Goal: Information Seeking & Learning: Learn about a topic

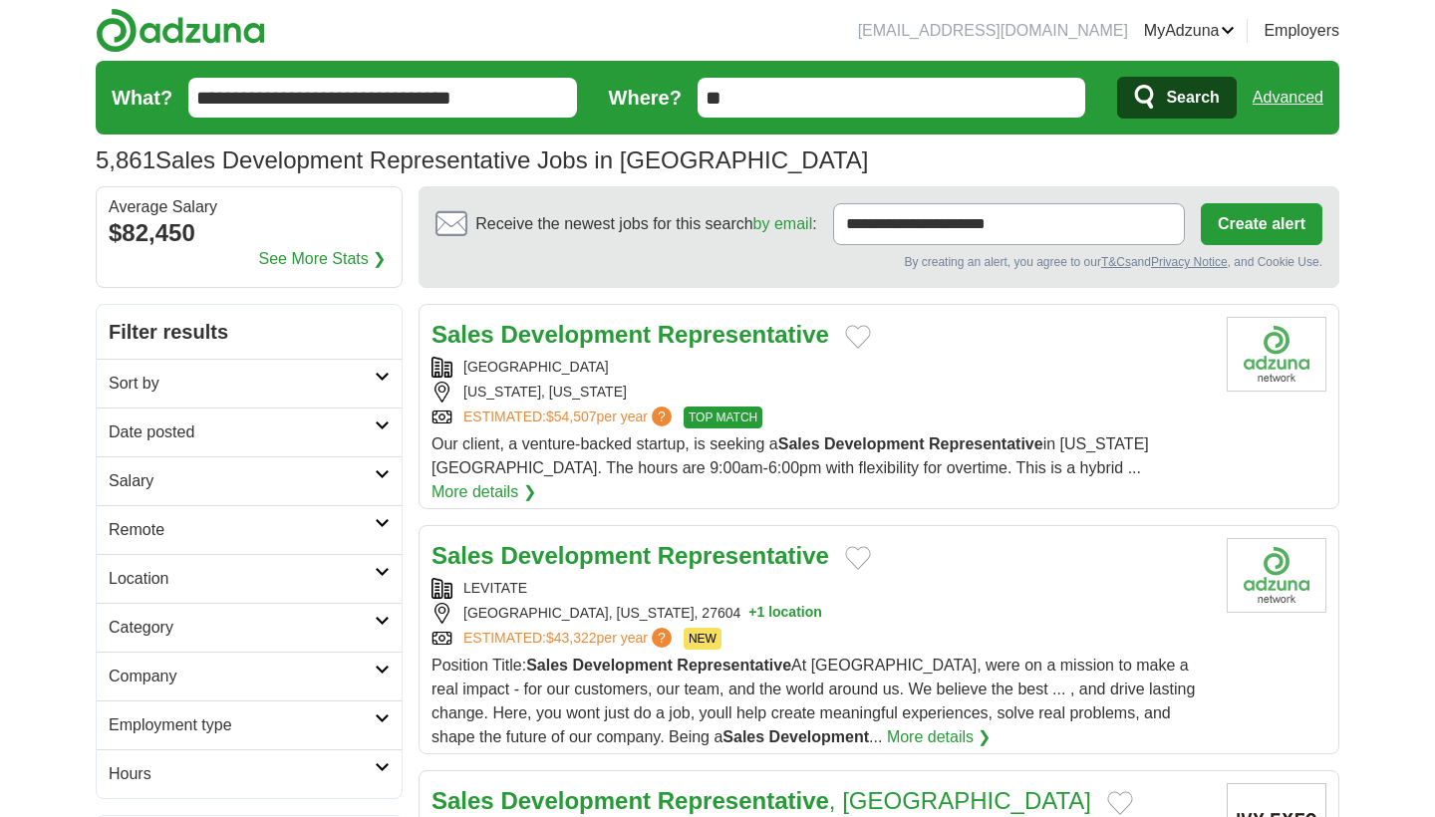
click at [380, 383] on link "Sort by" at bounding box center [249, 383] width 305 height 49
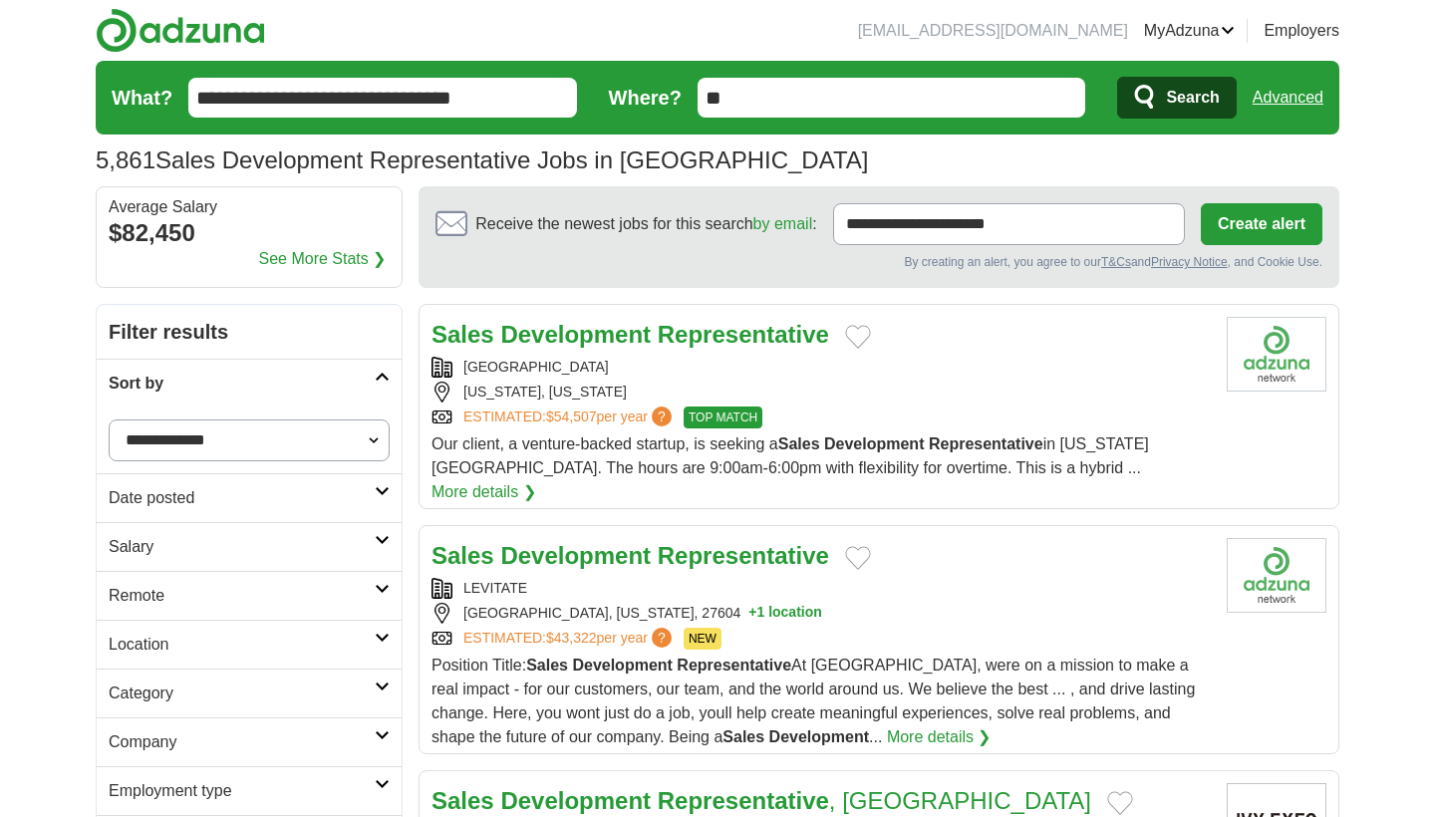
select select "**********"
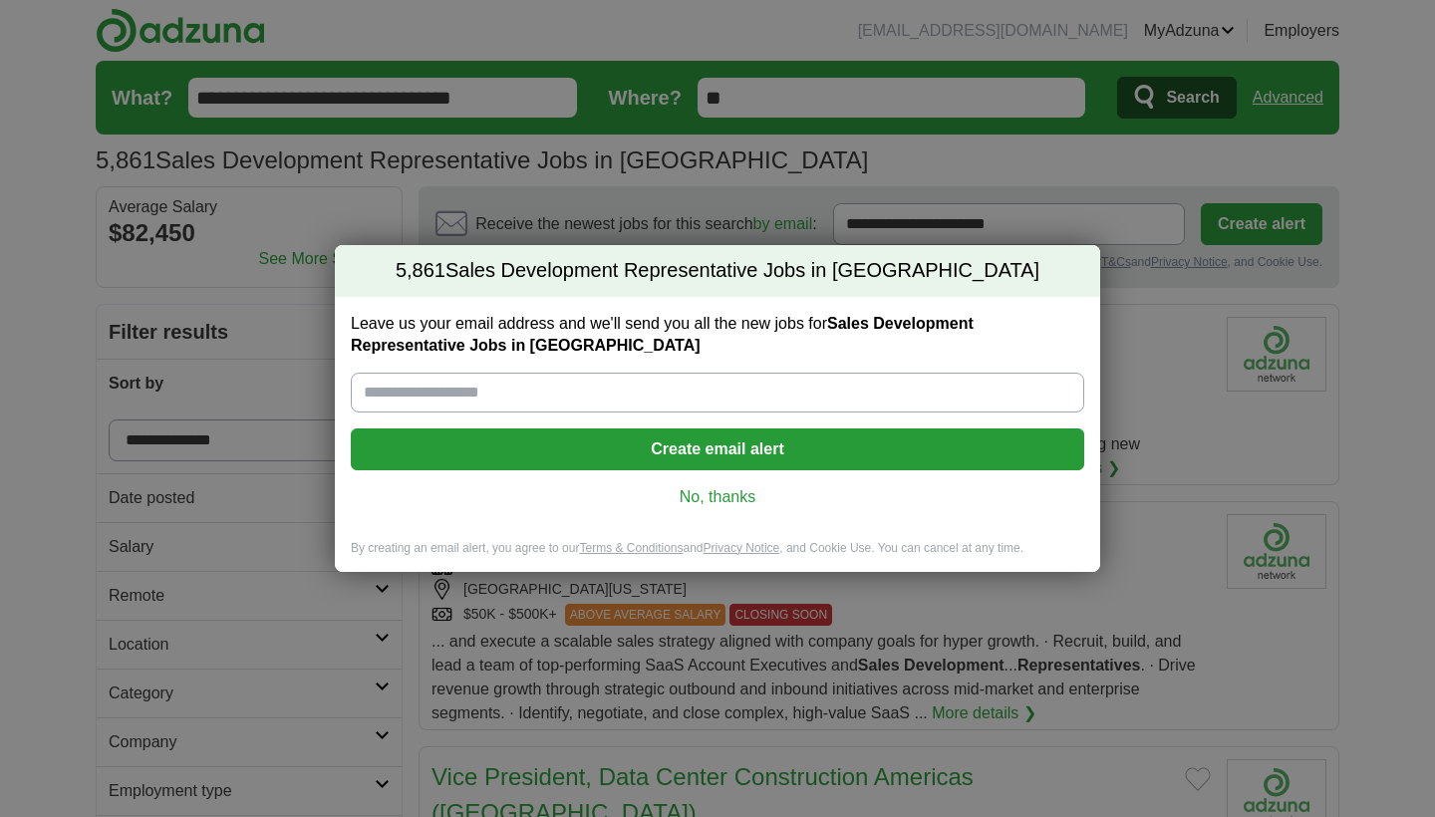
click at [749, 488] on link "No, thanks" at bounding box center [718, 497] width 702 height 22
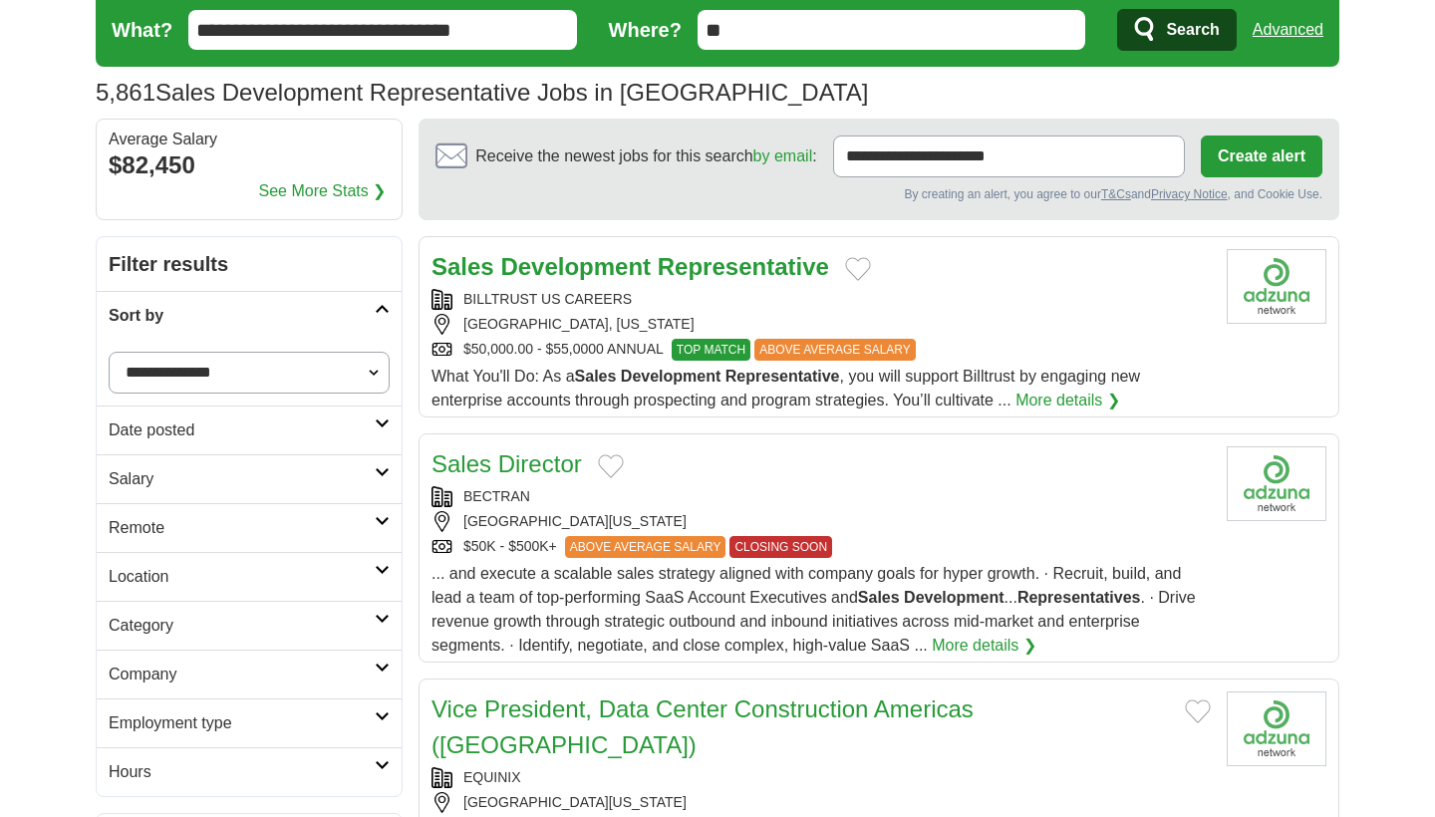
scroll to position [70, 0]
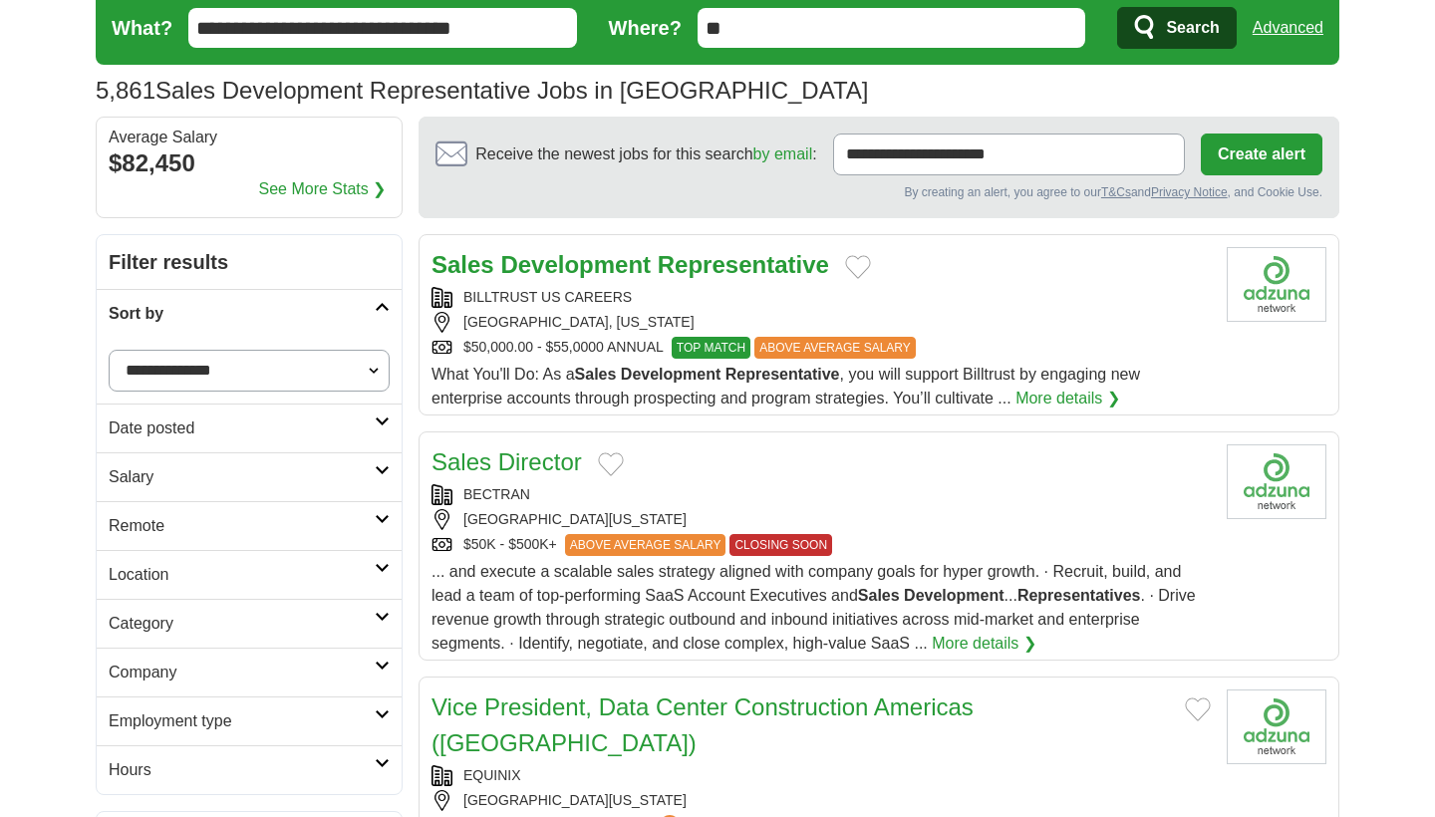
click at [310, 520] on h2 "Remote" at bounding box center [242, 526] width 266 height 24
click at [177, 577] on link "Remote jobs" at bounding box center [154, 573] width 90 height 17
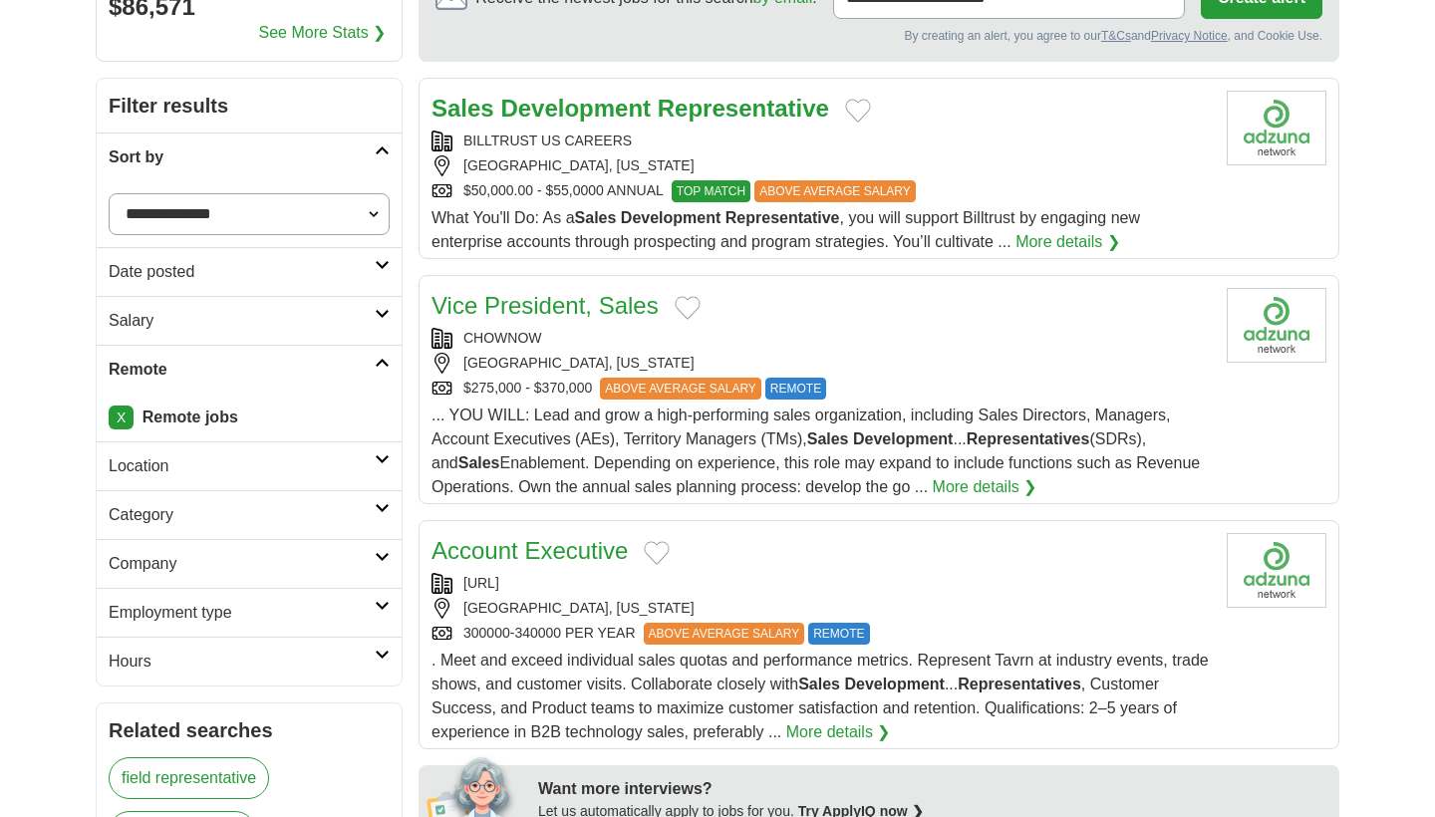
scroll to position [237, 0]
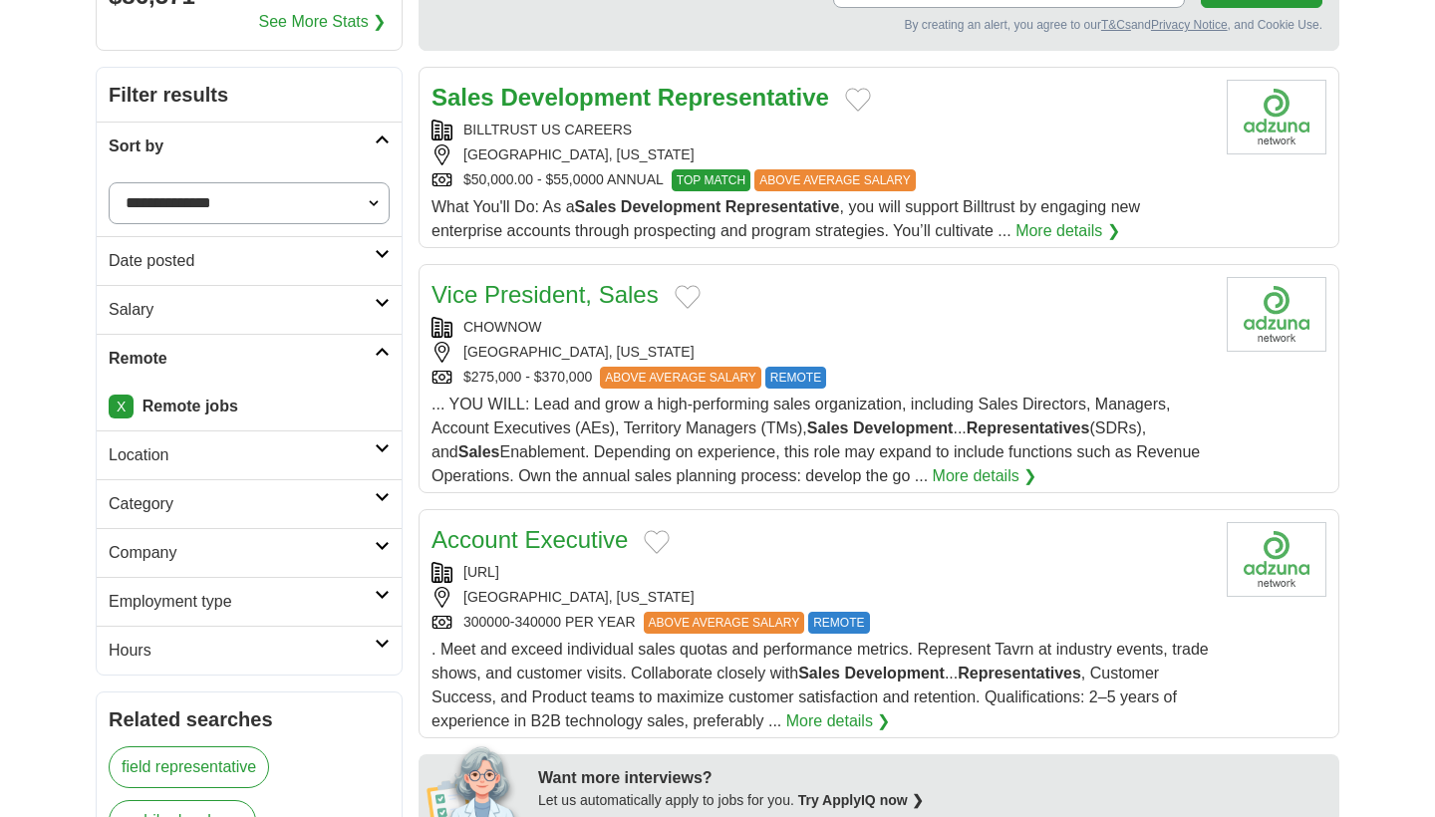
click at [188, 459] on h2 "Location" at bounding box center [242, 456] width 266 height 24
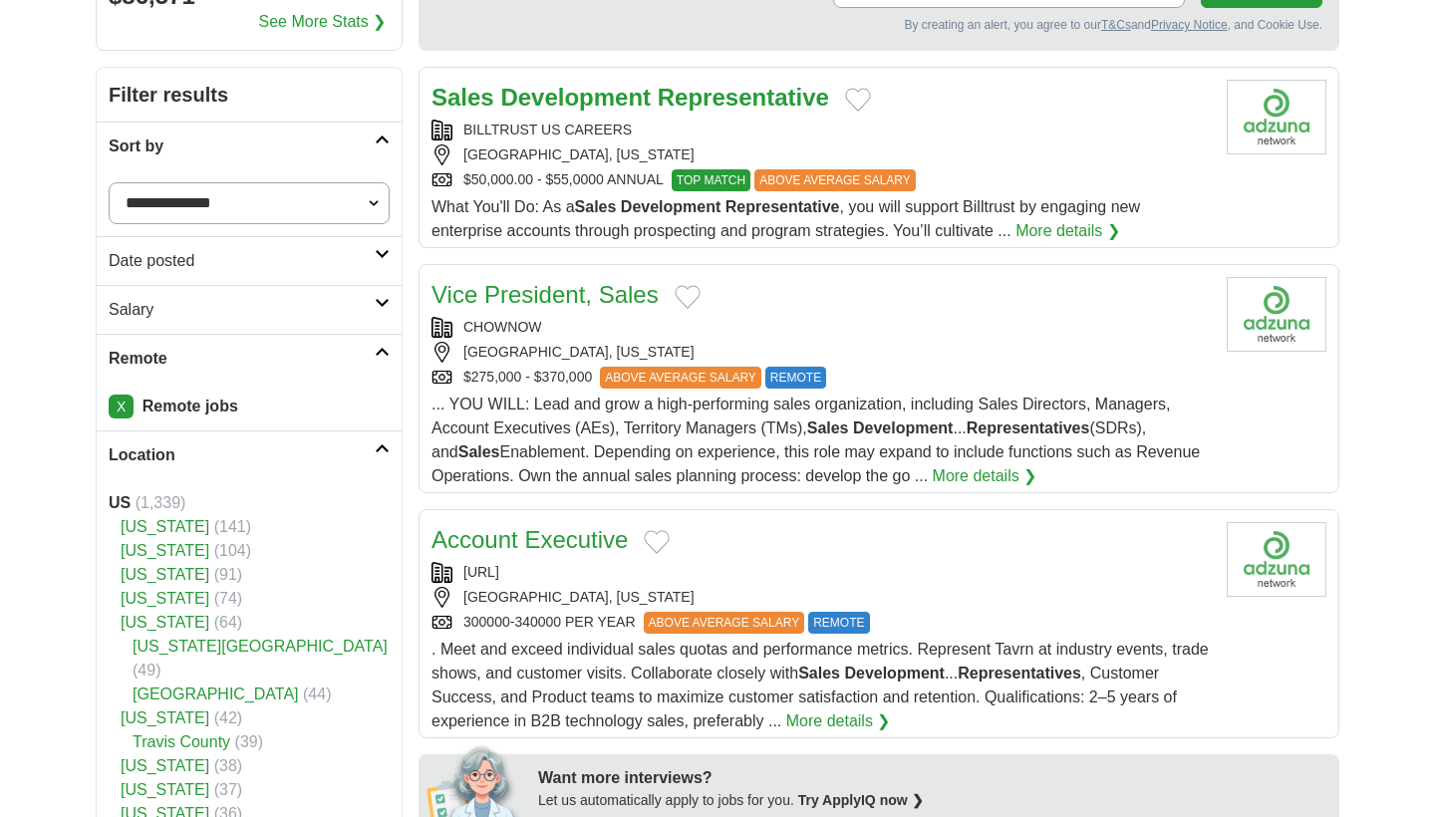
click at [153, 551] on link "[US_STATE]" at bounding box center [165, 550] width 89 height 17
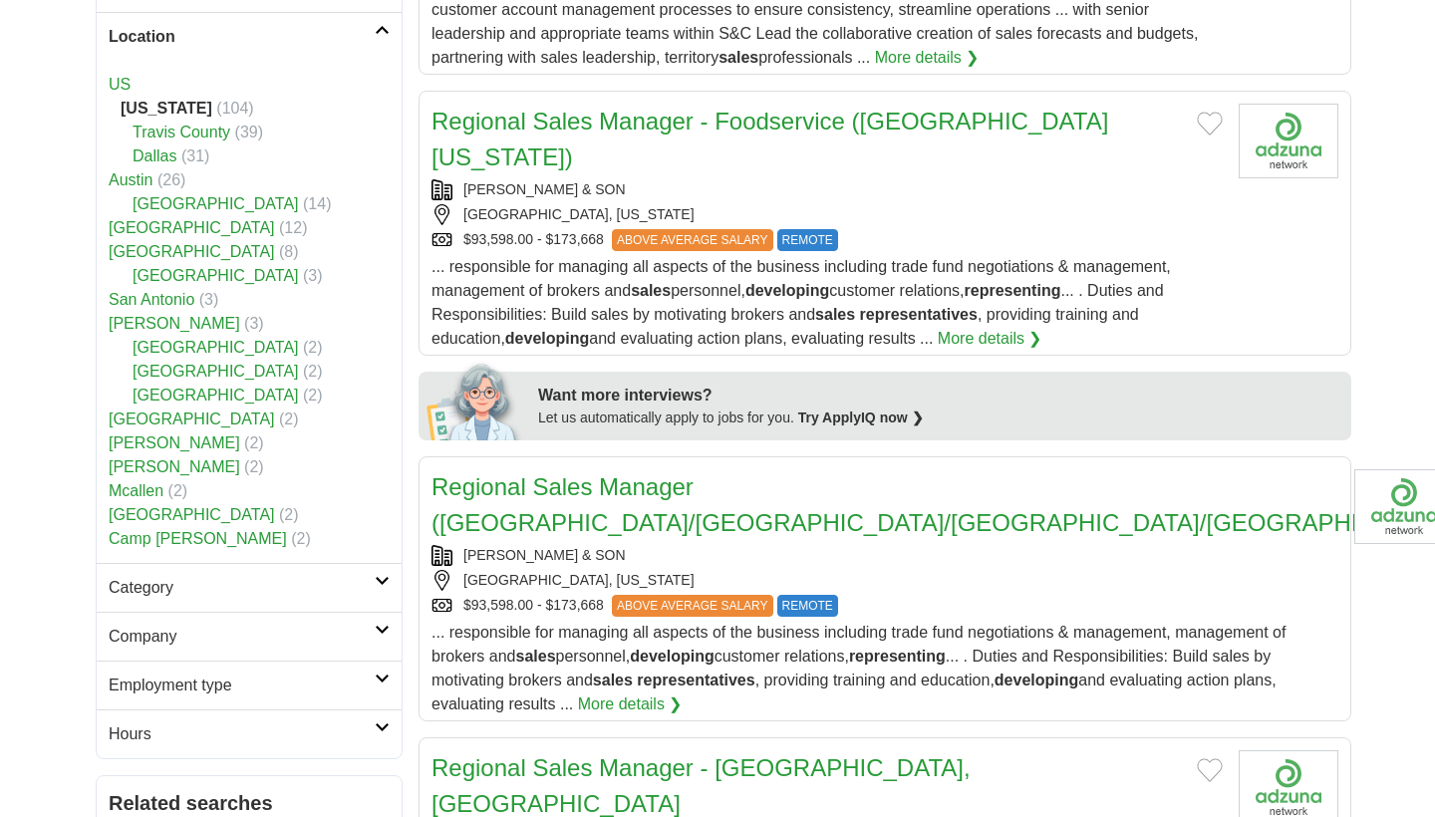
scroll to position [647, 0]
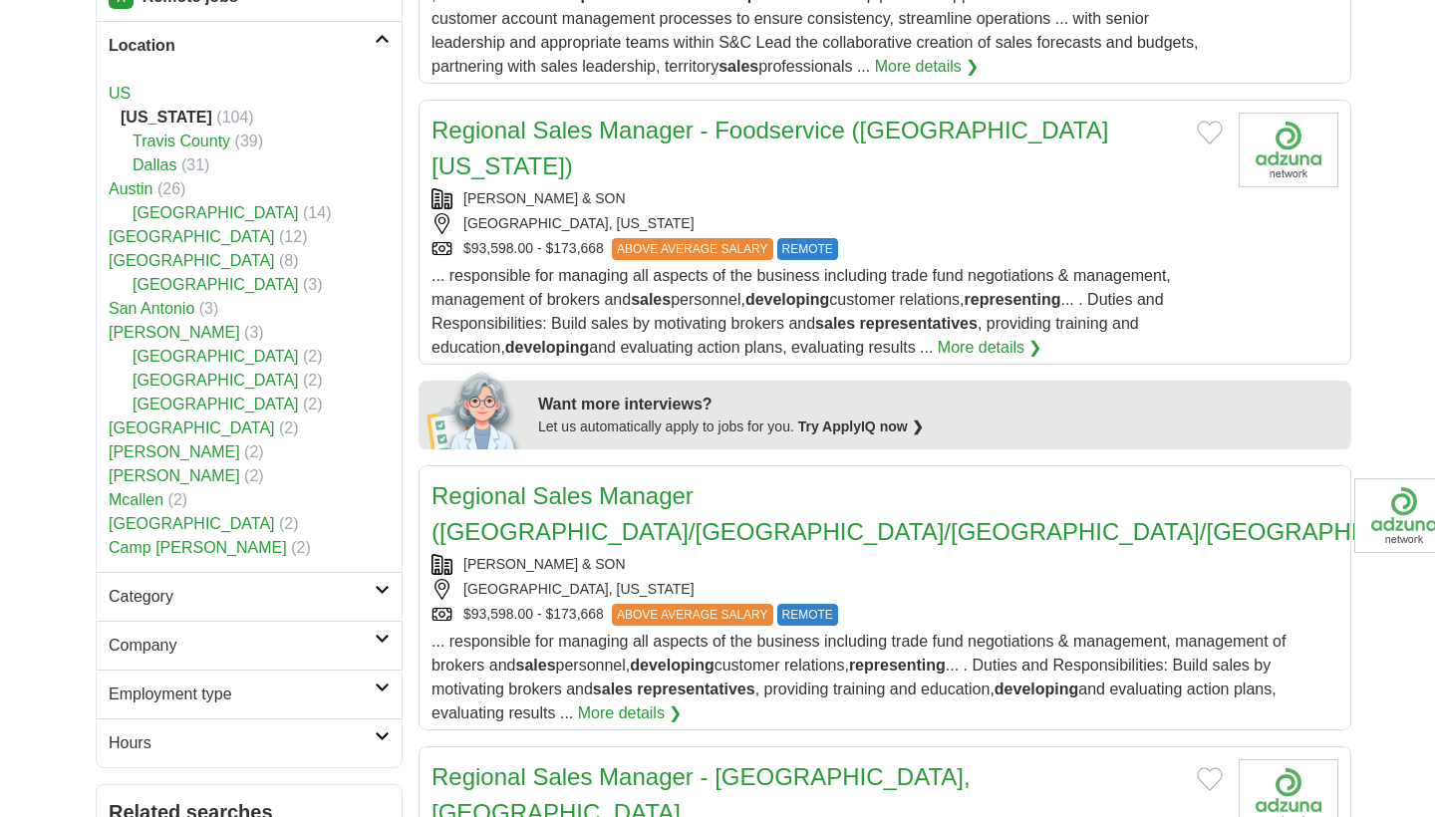
click at [147, 238] on link "[GEOGRAPHIC_DATA]" at bounding box center [192, 236] width 166 height 17
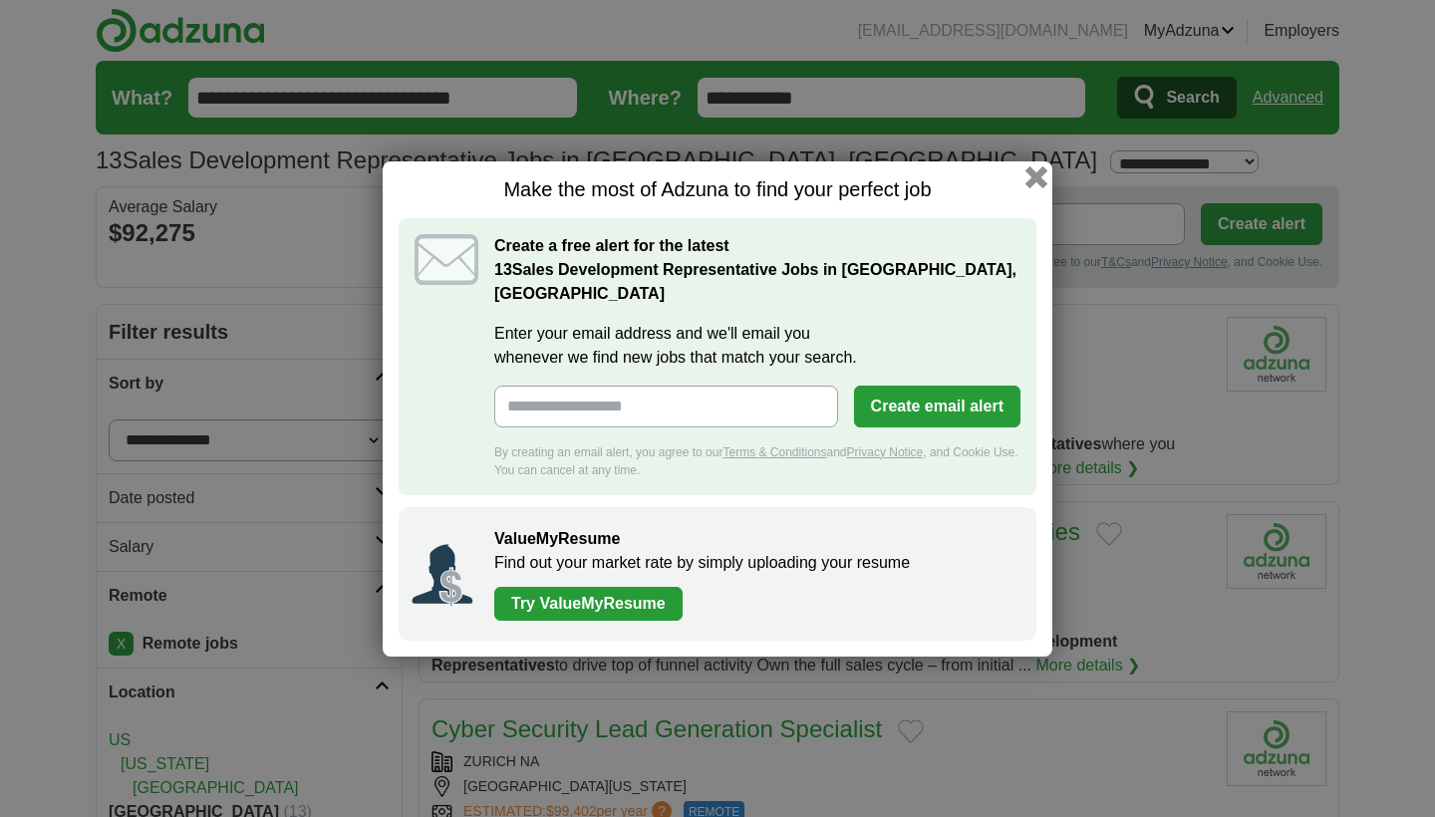
click at [1041, 187] on button "button" at bounding box center [1037, 176] width 22 height 22
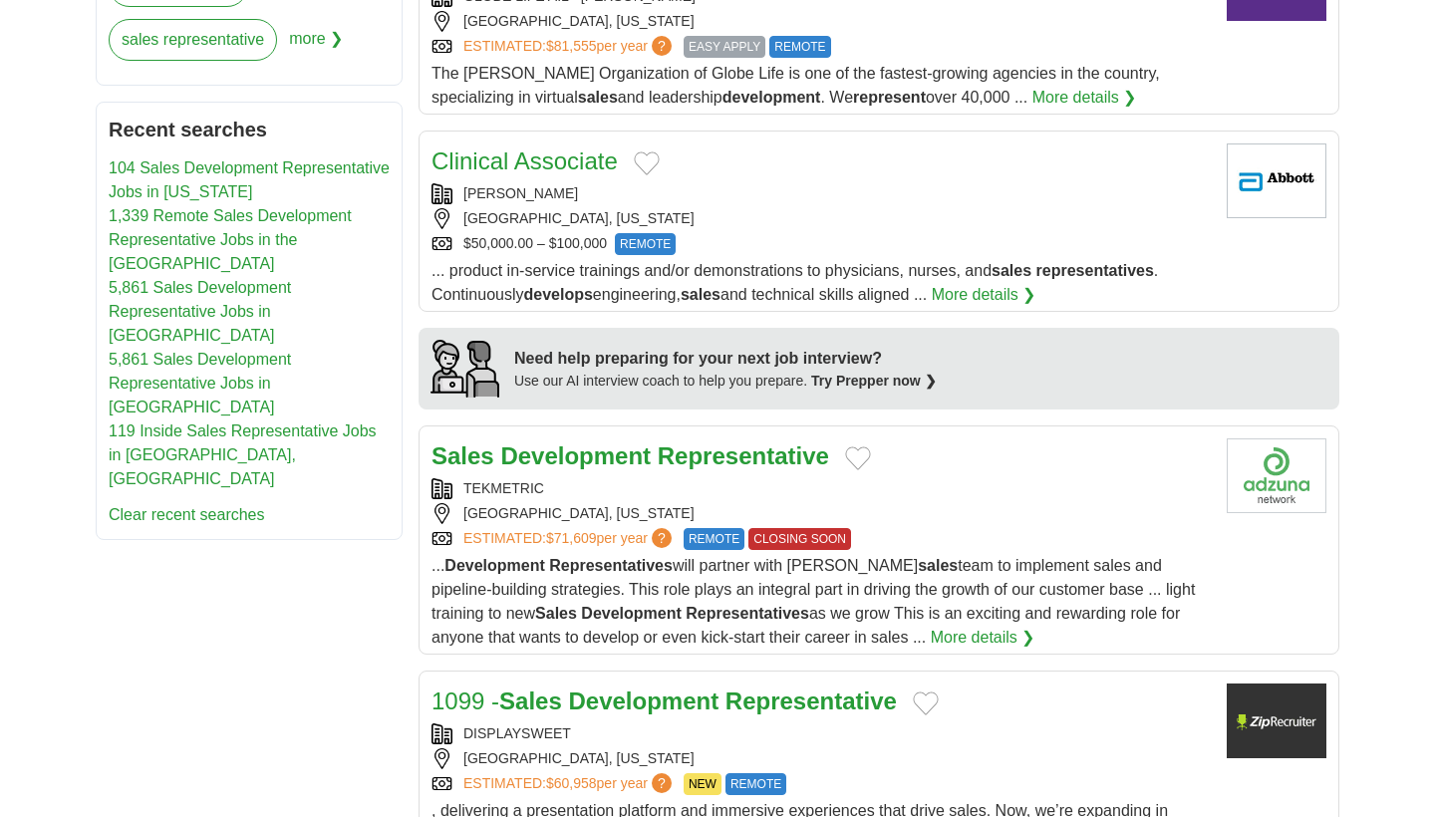
scroll to position [1320, 0]
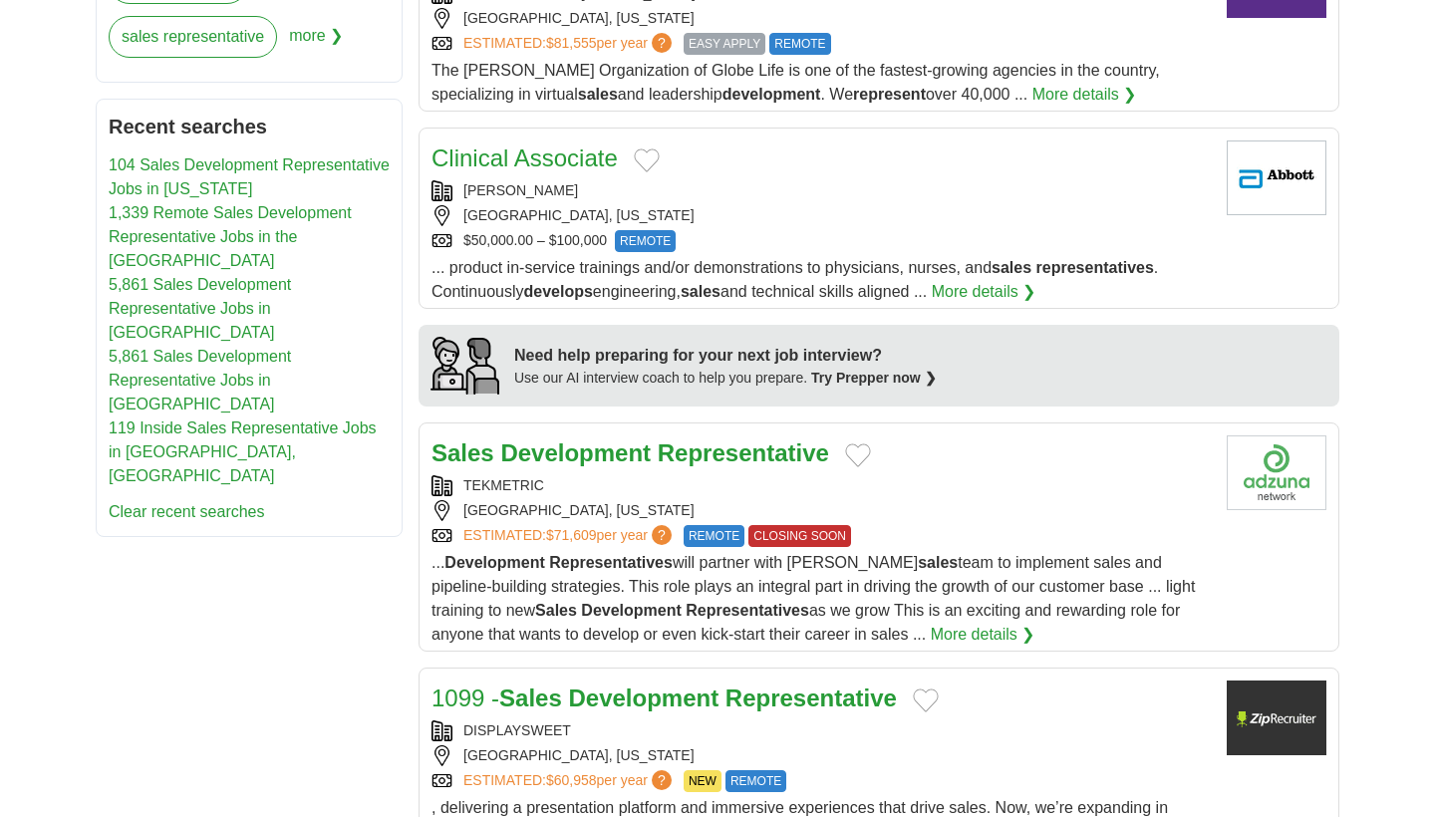
click at [931, 623] on link "More details ❯" at bounding box center [983, 635] width 105 height 24
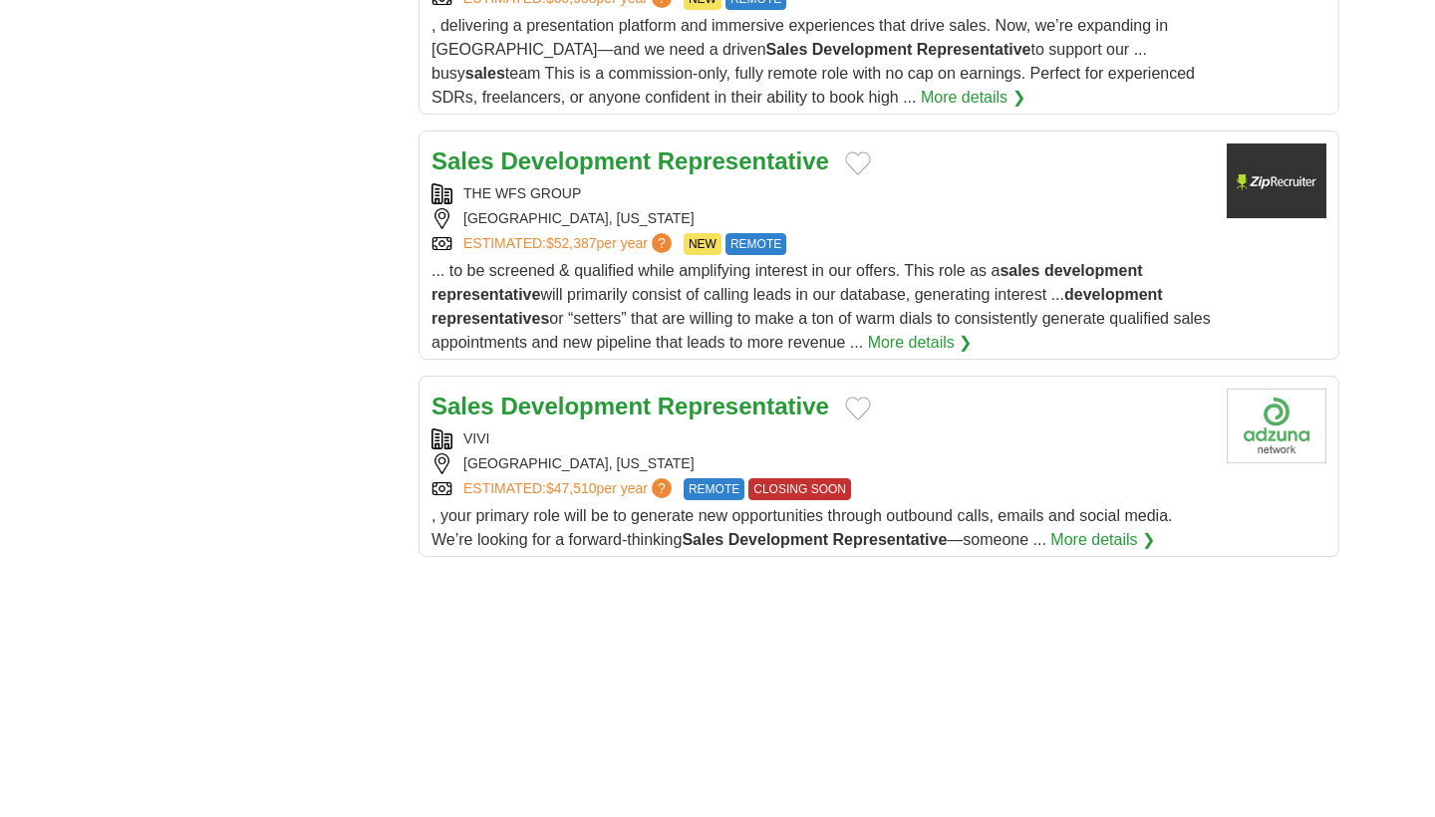
scroll to position [2096, 0]
